Goal: Information Seeking & Learning: Learn about a topic

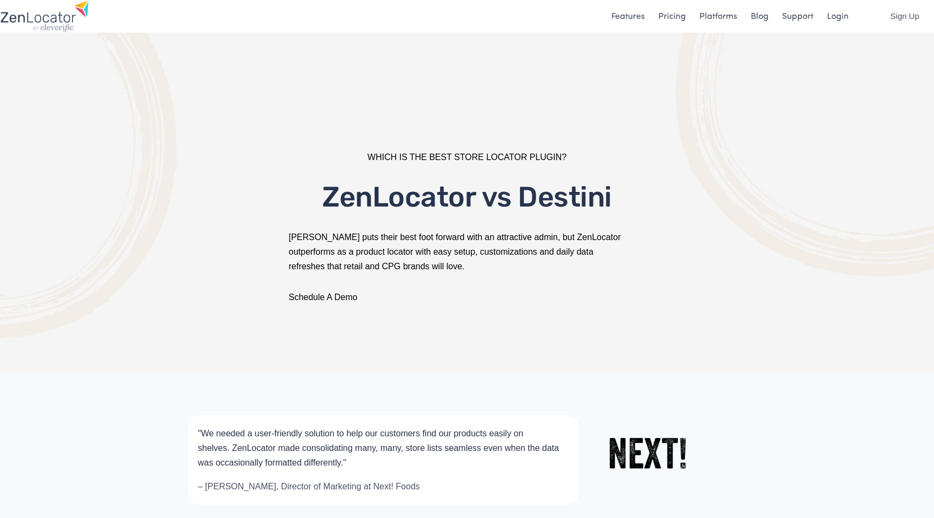
click at [678, 15] on link "Pricing" at bounding box center [673, 16] width 28 height 15
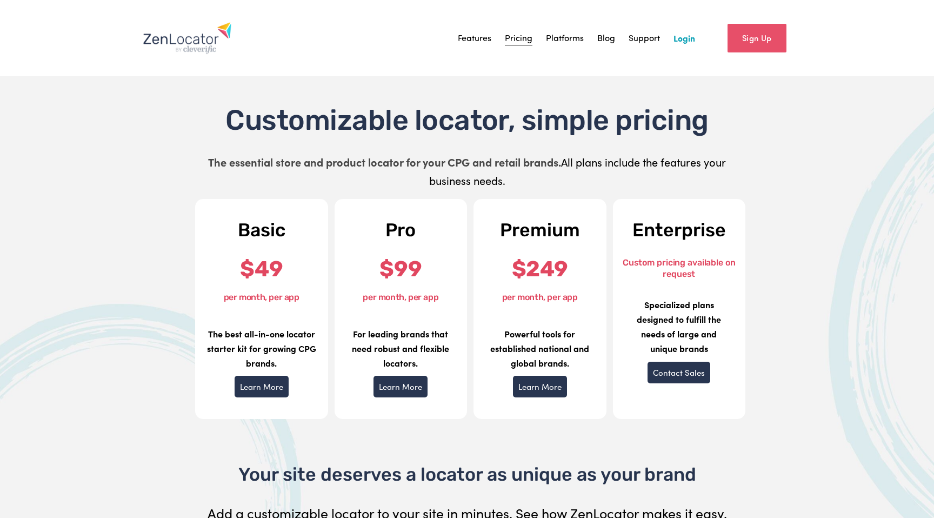
click at [567, 39] on link "Platforms" at bounding box center [565, 38] width 38 height 16
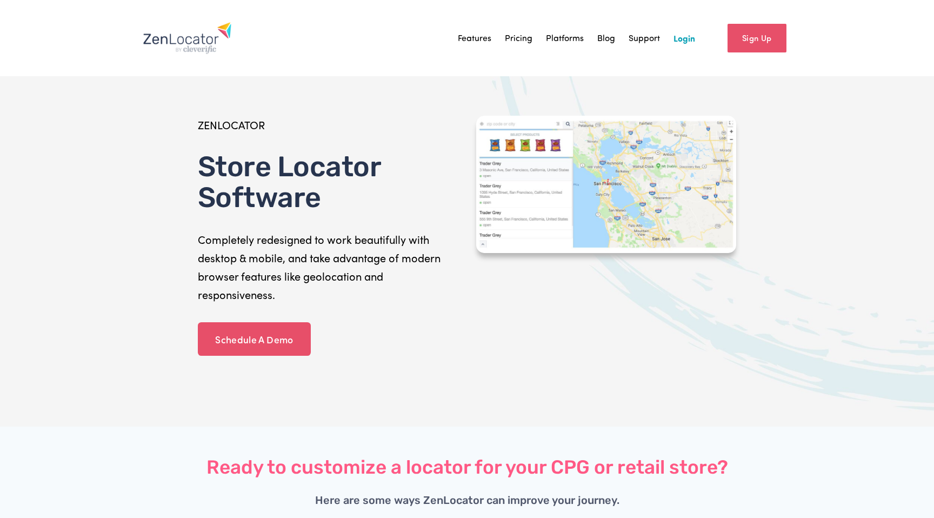
click at [519, 41] on link "Pricing" at bounding box center [519, 38] width 28 height 16
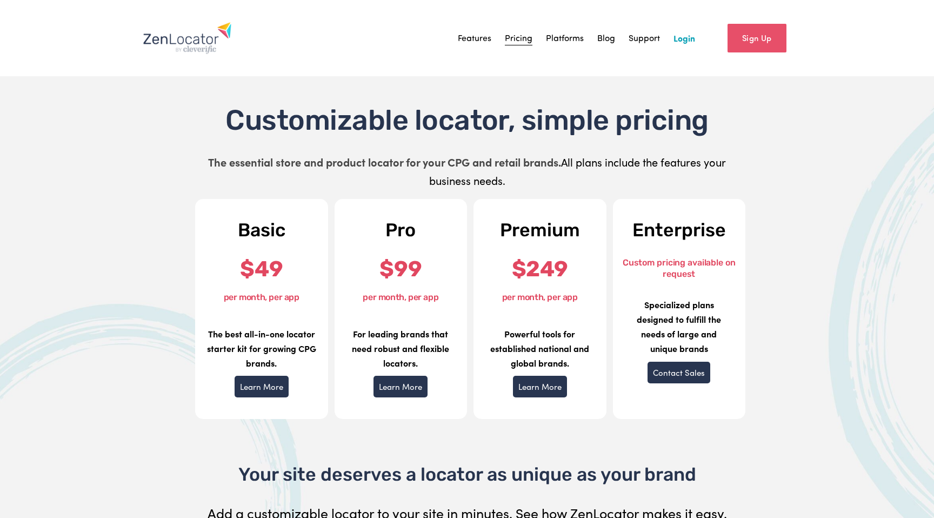
click at [658, 31] on link "Support" at bounding box center [644, 38] width 31 height 16
